Goal: Information Seeking & Learning: Learn about a topic

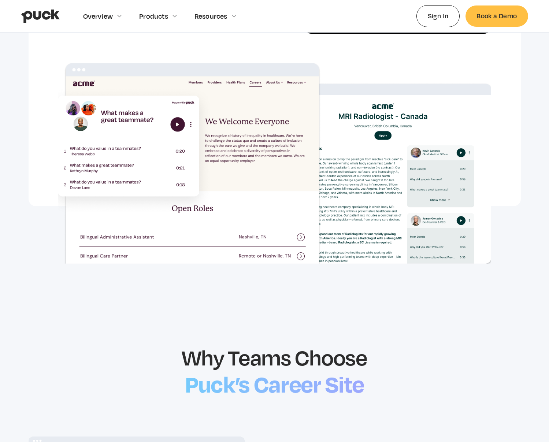
scroll to position [492, 0]
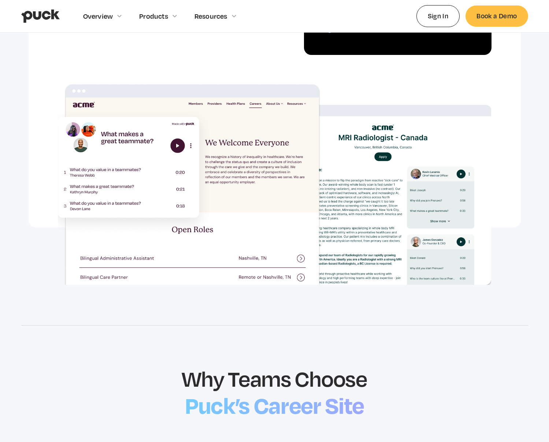
click at [400, 183] on img at bounding box center [275, 184] width 434 height 200
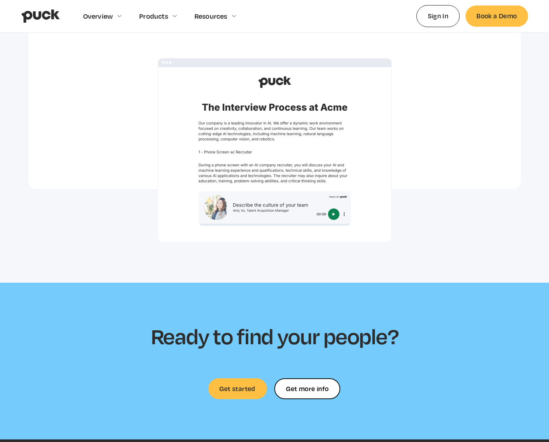
scroll to position [1741, 0]
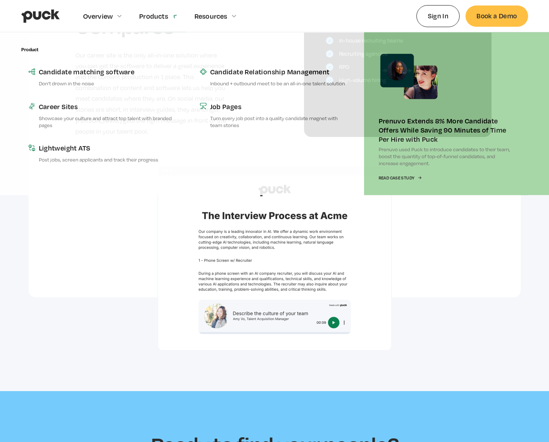
click at [162, 17] on div "Products" at bounding box center [153, 16] width 29 height 8
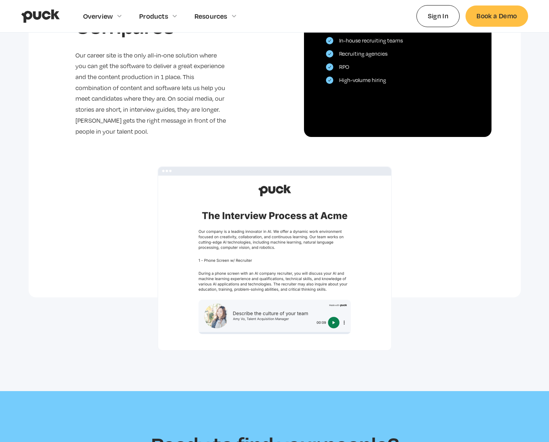
click at [162, 17] on div "Products" at bounding box center [153, 16] width 29 height 8
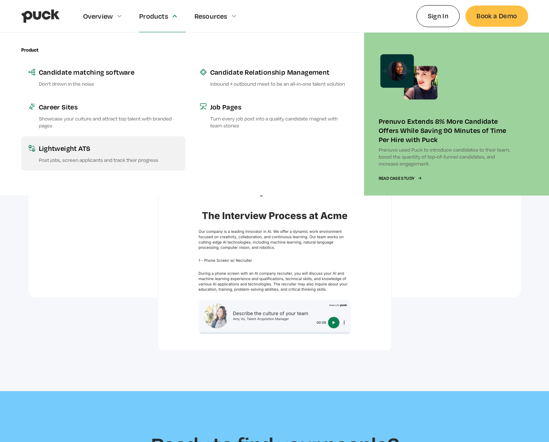
click at [88, 138] on link "Lightweight ATS Post jobs, screen applicants and track their progress" at bounding box center [103, 153] width 164 height 34
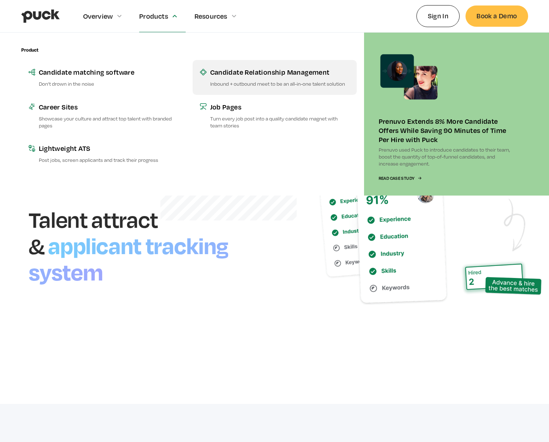
click at [222, 90] on link "Candidate Relationship Management Inbound + outbound meet to be an all-in-one t…" at bounding box center [275, 77] width 164 height 34
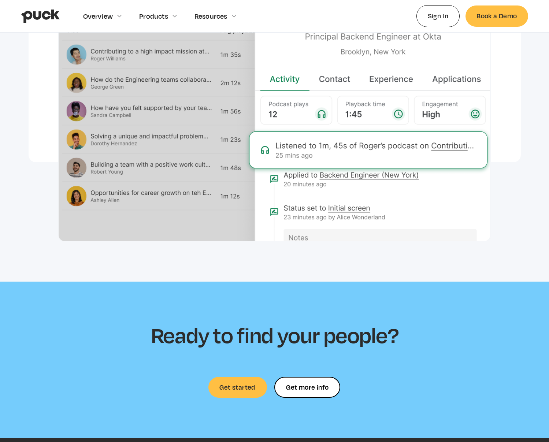
scroll to position [1991, 0]
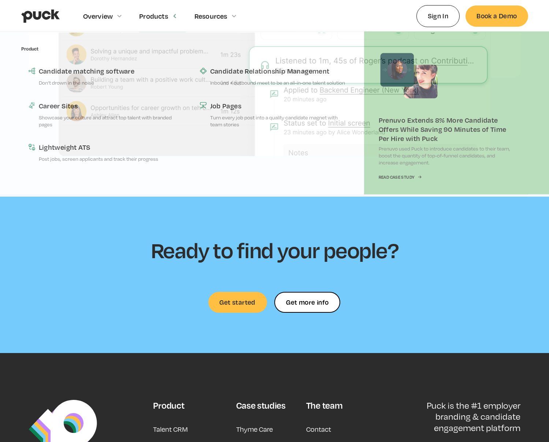
click at [161, 11] on div "Products" at bounding box center [162, 16] width 47 height 32
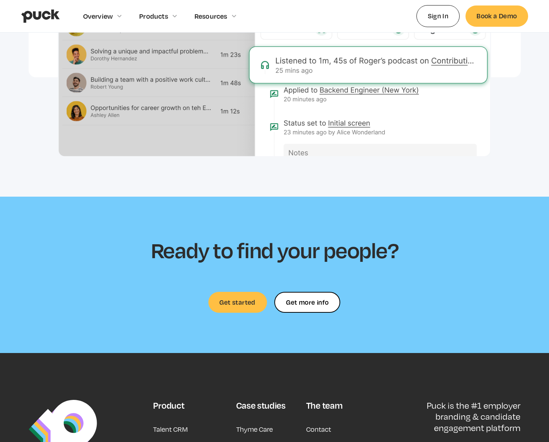
click at [161, 11] on div "Products" at bounding box center [162, 16] width 47 height 32
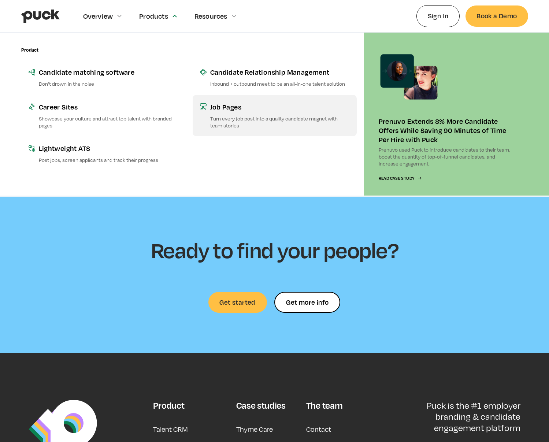
click at [255, 124] on p "Turn every job post into a quality candidate magnet with team stories" at bounding box center [279, 122] width 139 height 14
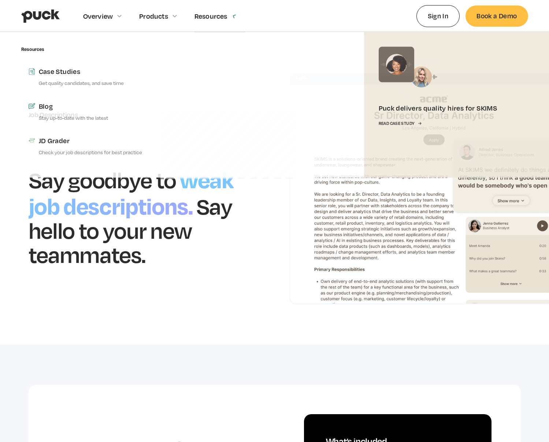
click at [218, 16] on div "Resources" at bounding box center [211, 16] width 33 height 8
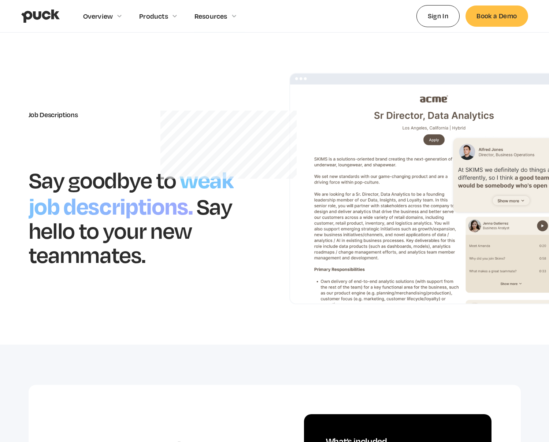
click at [218, 16] on div "Resources" at bounding box center [211, 16] width 33 height 8
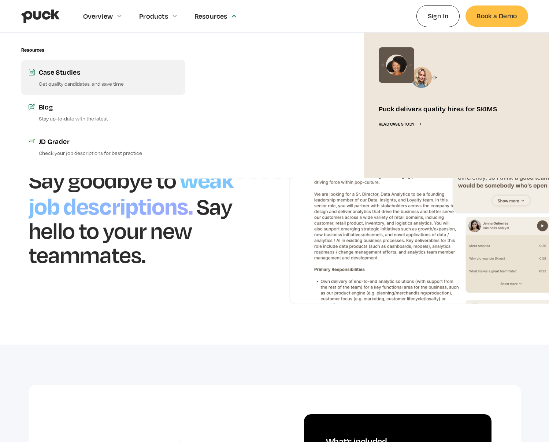
click at [109, 78] on link "Case Studies Get quality candidates, and save time" at bounding box center [103, 77] width 164 height 34
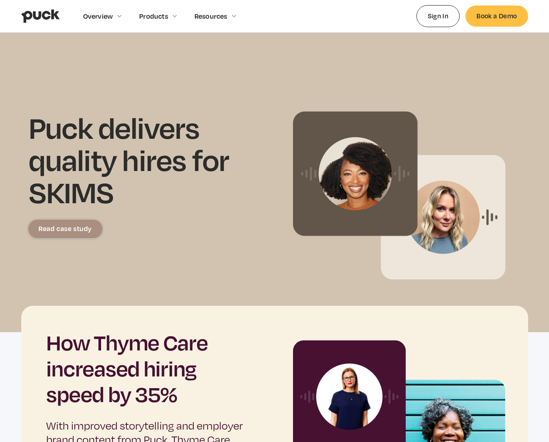
click at [77, 217] on div "Puck delivers quality hires for SKIMS Read case study" at bounding box center [150, 195] width 243 height 168
click at [77, 225] on div "Read case study" at bounding box center [64, 228] width 53 height 7
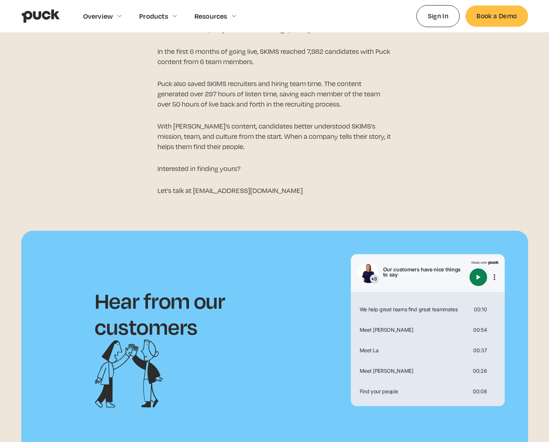
scroll to position [1477, 0]
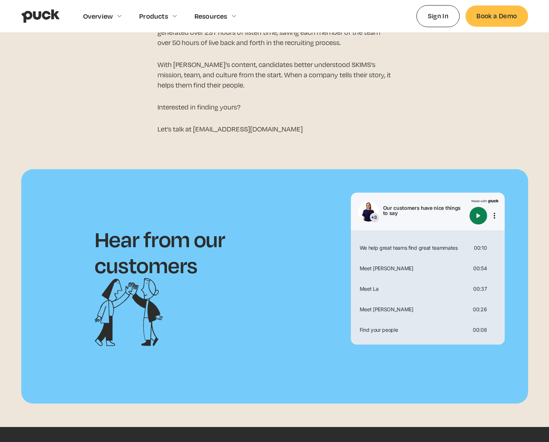
click at [480, 207] on button "Play" at bounding box center [479, 216] width 18 height 18
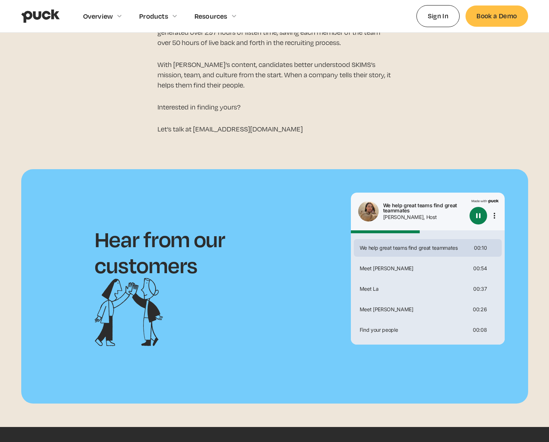
click at [480, 207] on button "Pause" at bounding box center [479, 216] width 18 height 18
type input "0.4545871"
